Goal: Transaction & Acquisition: Book appointment/travel/reservation

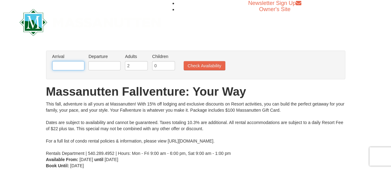
click at [71, 65] on input "text" at bounding box center [68, 65] width 32 height 9
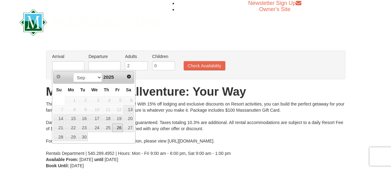
click at [118, 127] on link "26" at bounding box center [117, 128] width 11 height 9
type input "[DATE]"
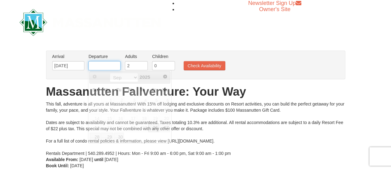
click at [108, 66] on input "text" at bounding box center [104, 65] width 32 height 9
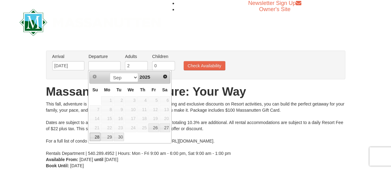
click at [95, 137] on link "28" at bounding box center [95, 137] width 11 height 9
type input "[DATE]"
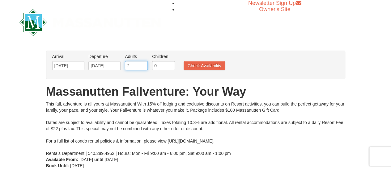
click at [132, 66] on input "2" at bounding box center [136, 65] width 23 height 9
click at [142, 65] on input "3" at bounding box center [136, 65] width 23 height 9
type input "4"
click at [142, 65] on input "4" at bounding box center [136, 65] width 23 height 9
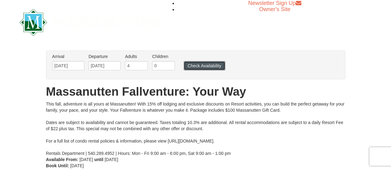
click at [198, 64] on button "Check Availability" at bounding box center [205, 65] width 42 height 9
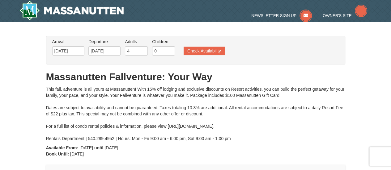
type input "[DATE]"
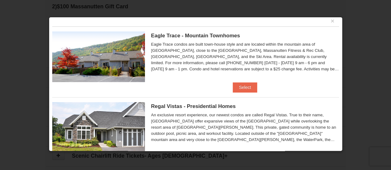
scroll to position [5, 0]
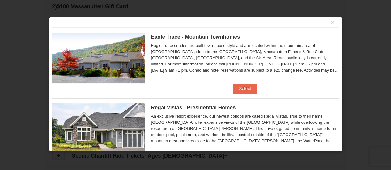
click at [161, 34] on span "Eagle Trace - Mountain Townhomes" at bounding box center [195, 37] width 89 height 6
click at [111, 67] on img at bounding box center [98, 58] width 93 height 51
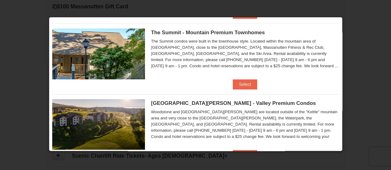
scroll to position [243, 0]
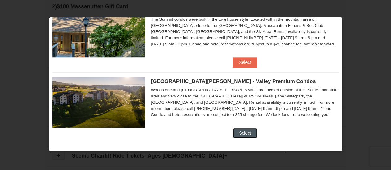
click at [244, 133] on button "Select" at bounding box center [245, 133] width 24 height 10
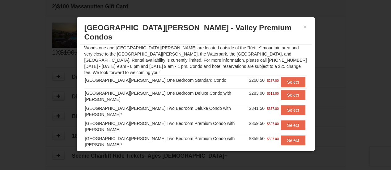
scroll to position [0, 0]
